Goal: Browse casually

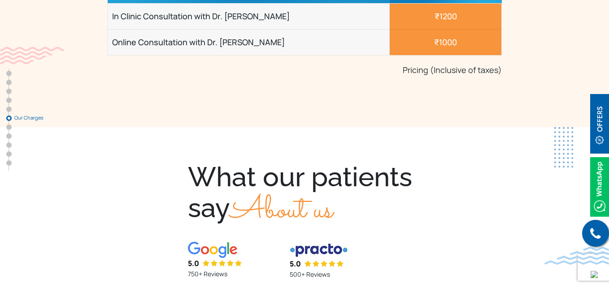
scroll to position [2241, 0]
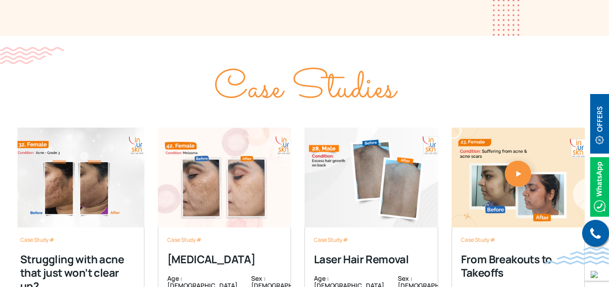
scroll to position [2868, 0]
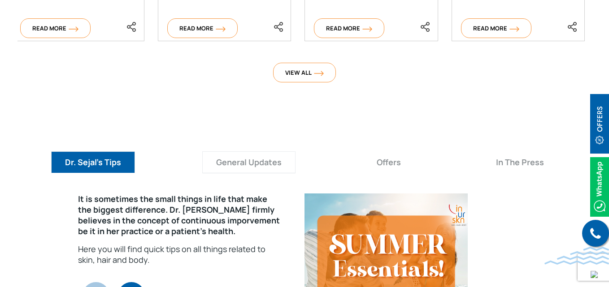
scroll to position [3137, 0]
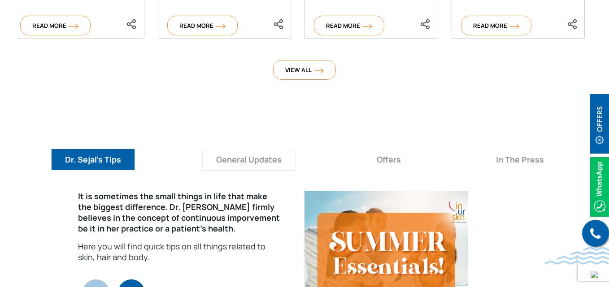
click at [244, 149] on button "General Updates" at bounding box center [248, 160] width 93 height 22
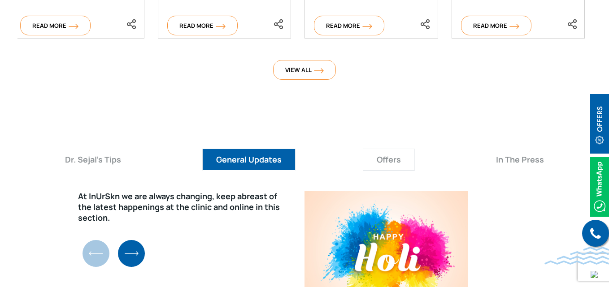
click at [396, 149] on button "Offers" at bounding box center [389, 160] width 52 height 22
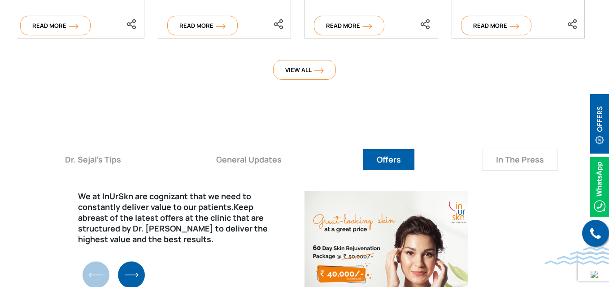
click at [517, 149] on button "In The Press" at bounding box center [520, 160] width 76 height 22
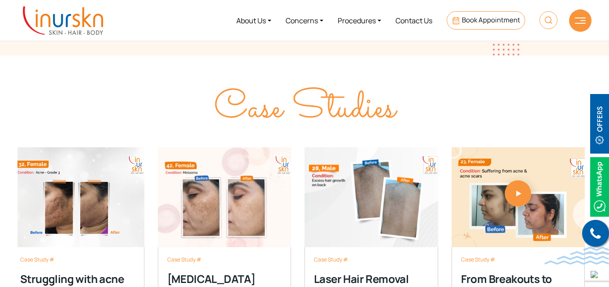
scroll to position [0, 0]
